Goal: Transaction & Acquisition: Purchase product/service

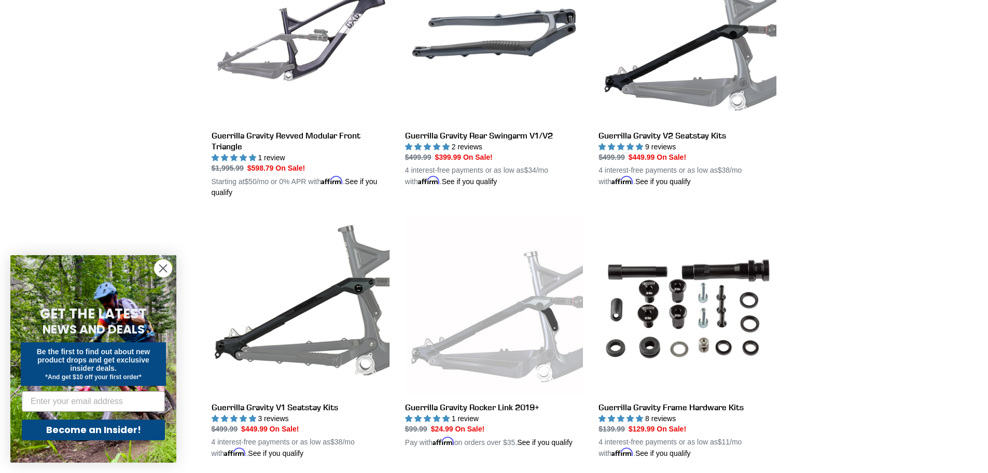
scroll to position [489, 0]
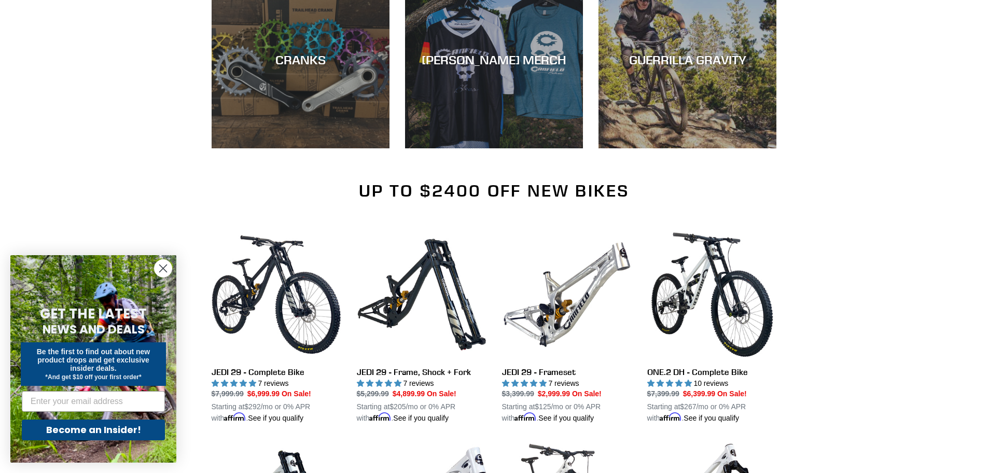
scroll to position [467, 0]
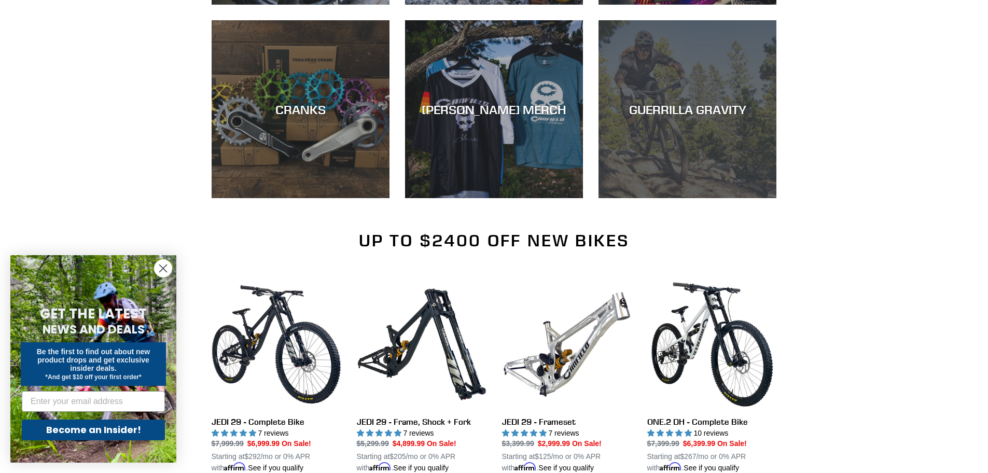
click at [736, 198] on div "GUERRILLA GRAVITY" at bounding box center [687, 198] width 178 height 0
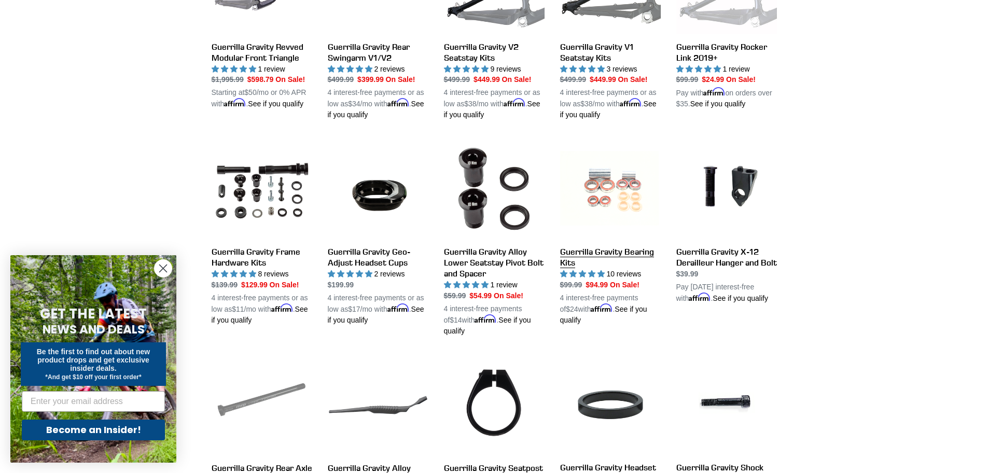
scroll to position [450, 0]
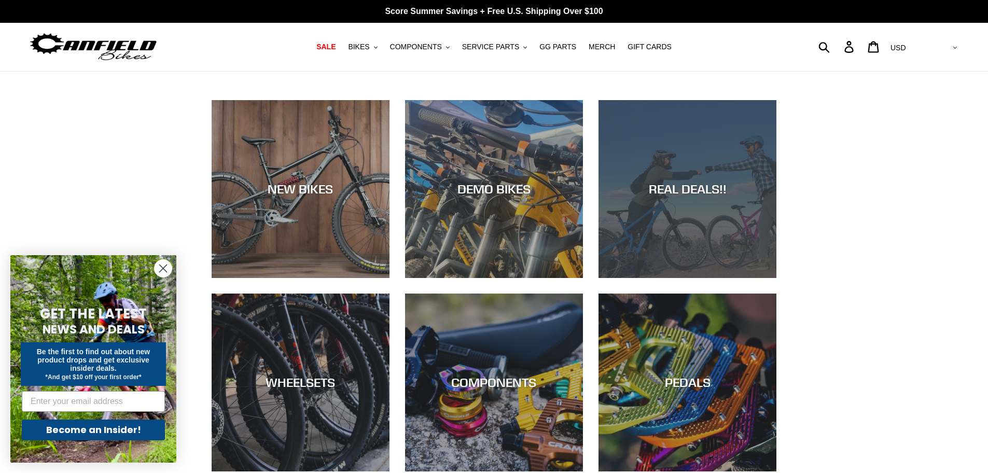
click at [695, 278] on div "REAL DEALS!!" at bounding box center [687, 278] width 178 height 0
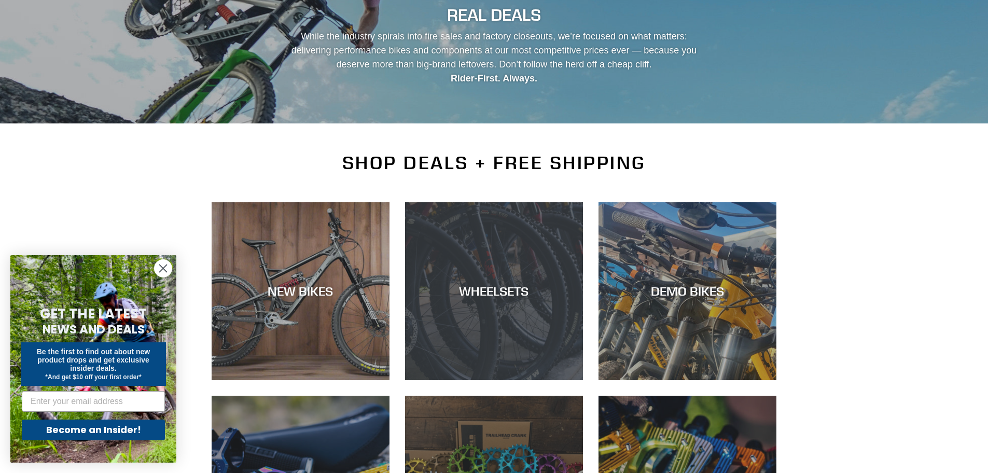
click at [521, 285] on div "WHEELSETS" at bounding box center [494, 291] width 178 height 15
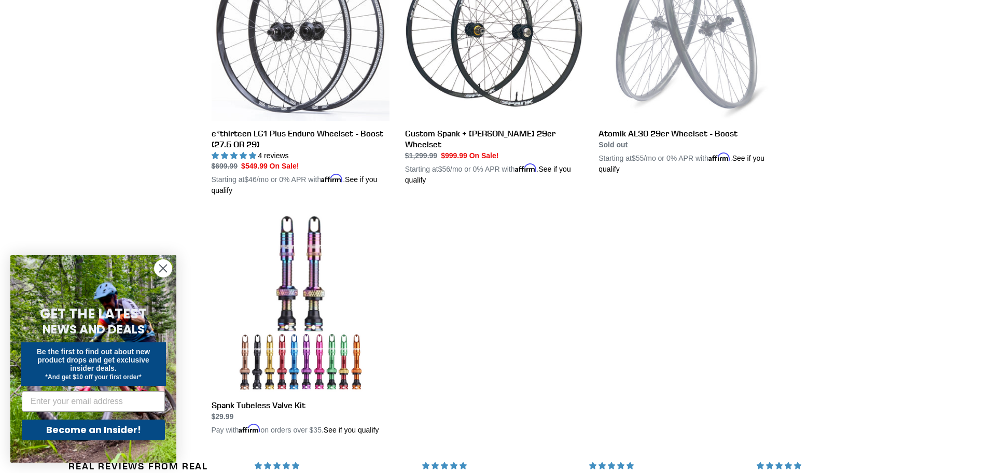
scroll to position [311, 0]
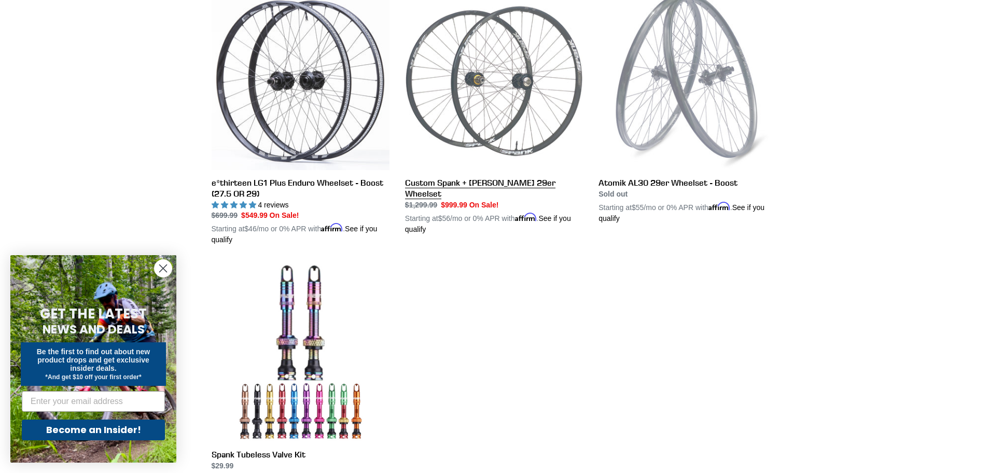
click at [470, 185] on link "Custom Spank + [PERSON_NAME] 29er Wheelset" at bounding box center [494, 113] width 178 height 243
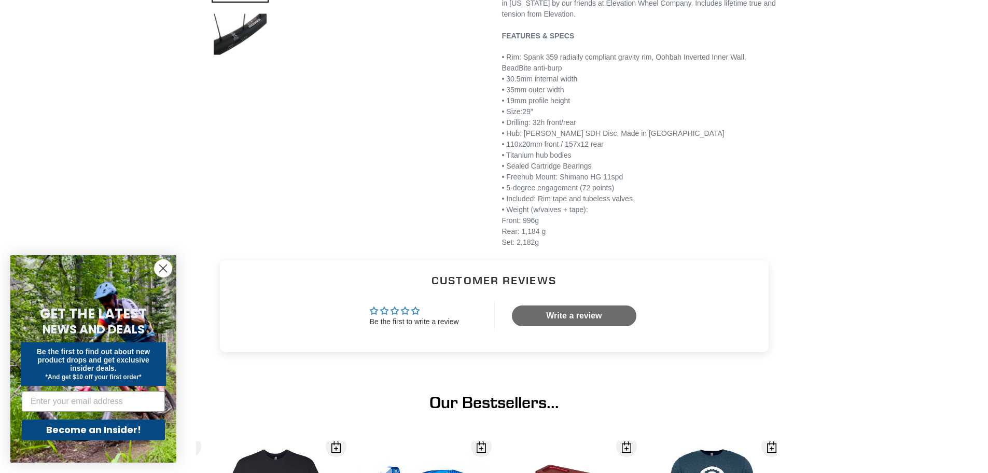
scroll to position [415, 0]
